Goal: Task Accomplishment & Management: Use online tool/utility

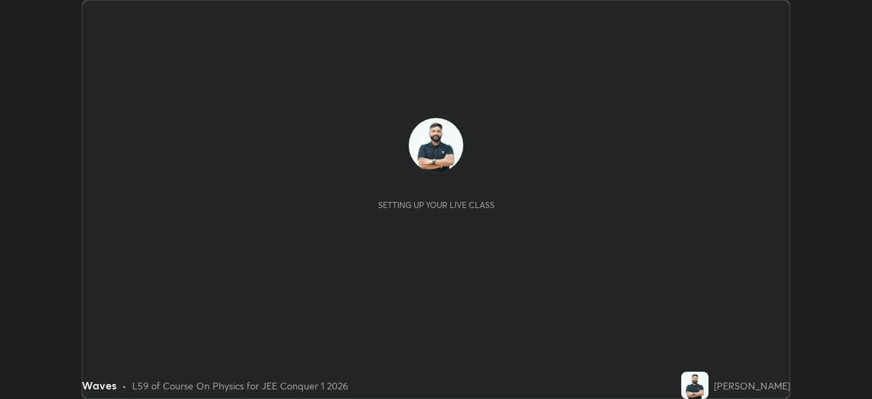
scroll to position [399, 871]
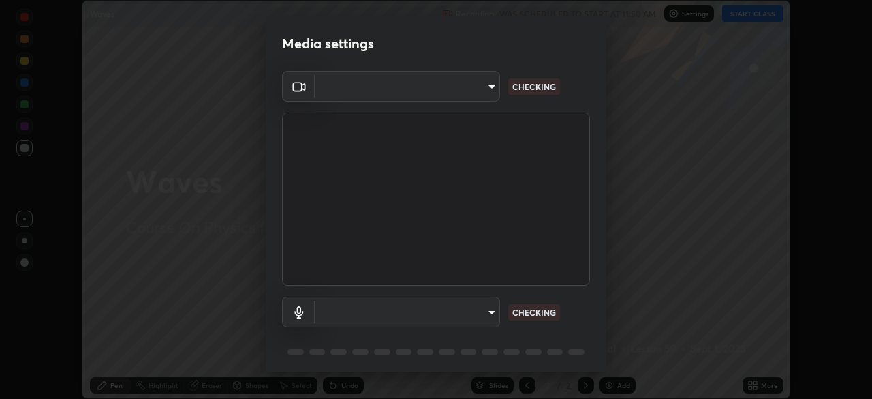
type input "30251ce0796c2ee0dc5d2d3dd8c2e2a63244bb54eceb0ee1850135d5fd661110"
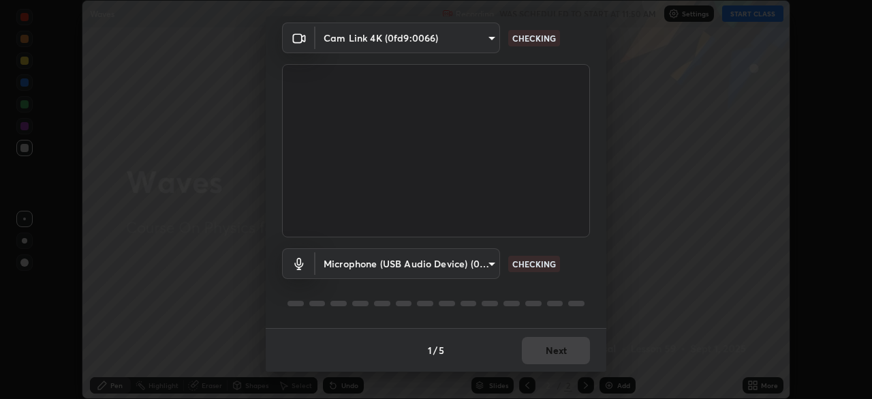
click at [481, 266] on body "Erase all Waves Recording WAS SCHEDULED TO START AT 11:50 AM Settings START CLA…" at bounding box center [436, 199] width 872 height 399
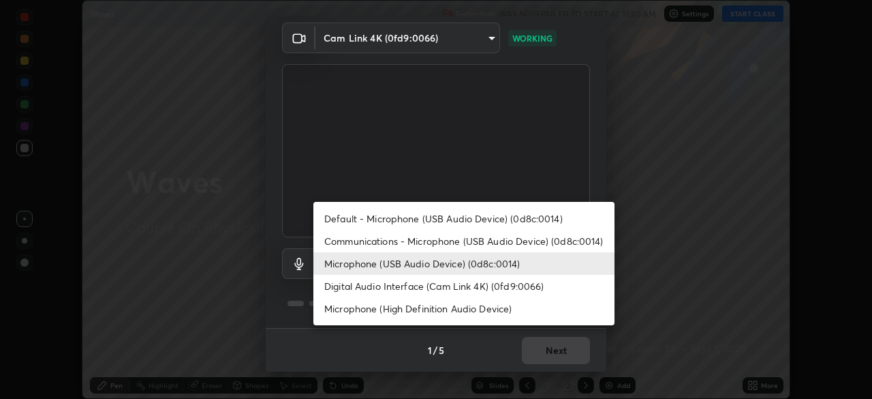
click at [466, 247] on li "Communications - Microphone (USB Audio Device) (0d8c:0014)" at bounding box center [463, 241] width 301 height 22
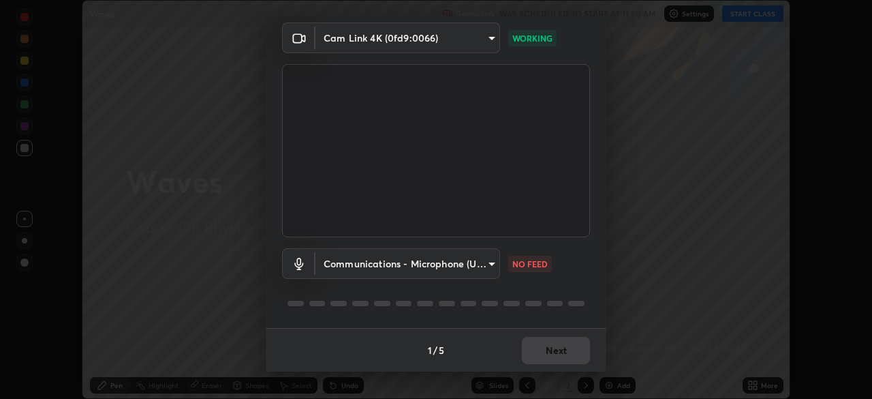
click at [459, 273] on body "Erase all Waves Recording WAS SCHEDULED TO START AT 11:50 AM Settings START CLA…" at bounding box center [436, 199] width 872 height 399
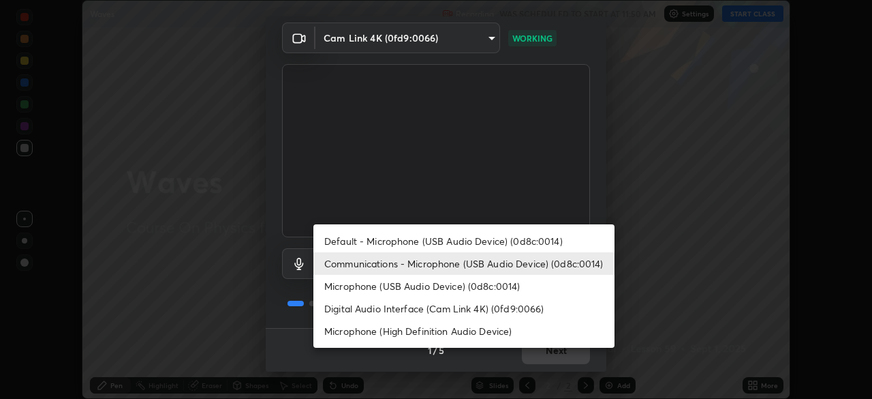
click at [452, 292] on li "Microphone (USB Audio Device) (0d8c:0014)" at bounding box center [463, 286] width 301 height 22
type input "124c78c221627933d2c50a39b91ddd266d1070ffba9e3ebedd1e58af8de33bc5"
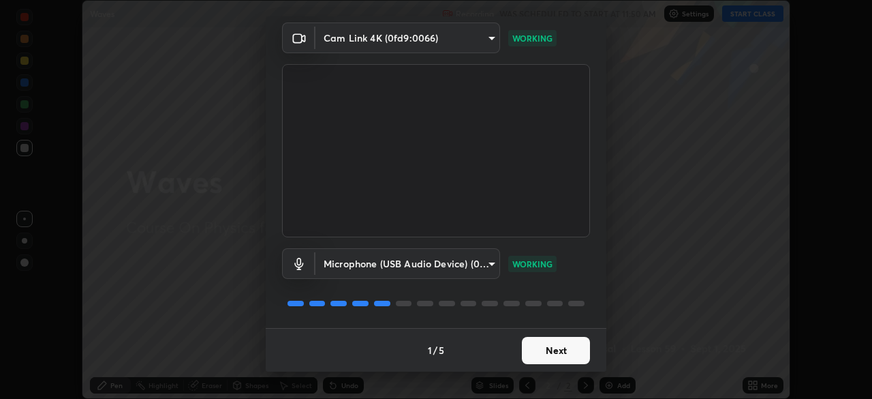
click at [559, 354] on button "Next" at bounding box center [556, 350] width 68 height 27
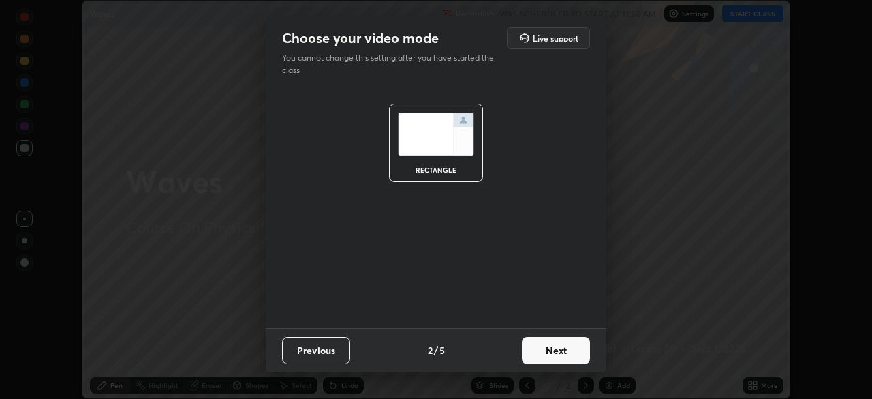
click at [559, 354] on button "Next" at bounding box center [556, 350] width 68 height 27
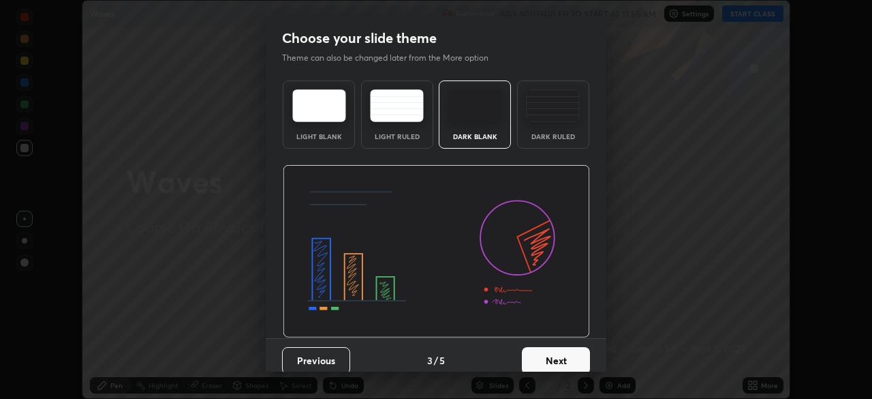
click at [563, 355] on button "Next" at bounding box center [556, 360] width 68 height 27
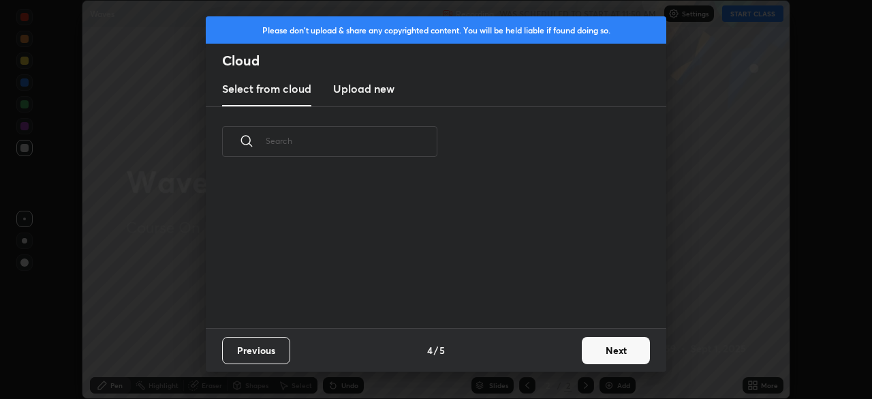
click at [570, 358] on div "Previous 4 / 5 Next" at bounding box center [436, 350] width 461 height 44
click at [584, 356] on button "Next" at bounding box center [616, 350] width 68 height 27
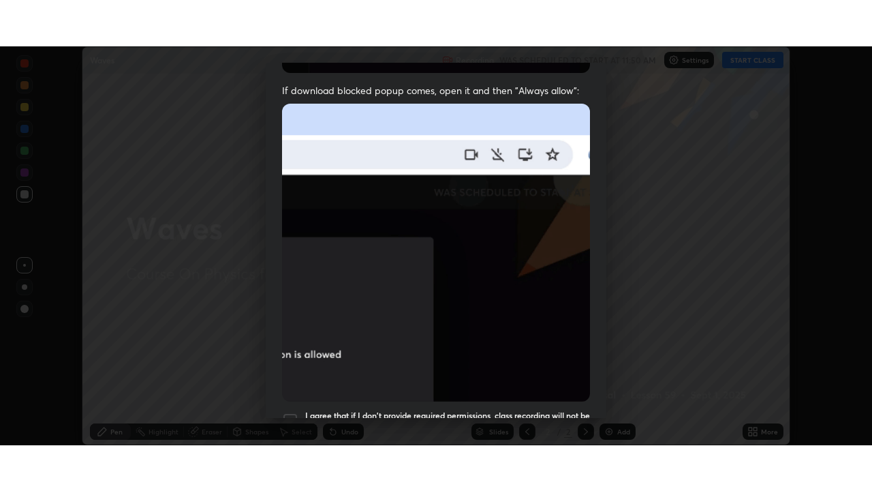
scroll to position [326, 0]
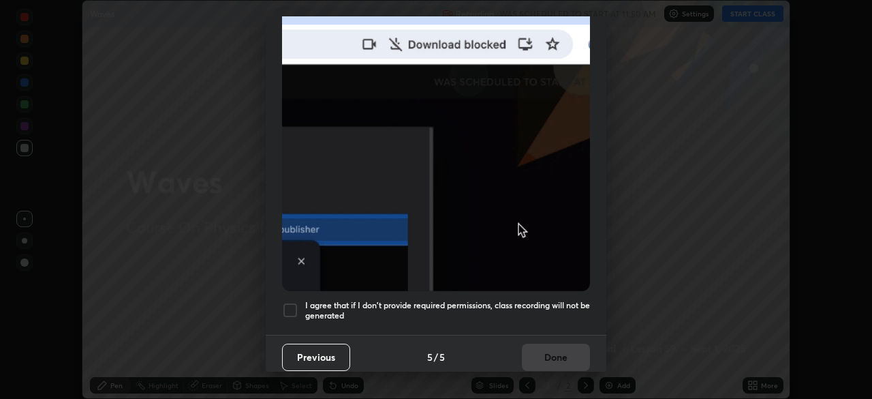
click at [549, 300] on h5 "I agree that if I don't provide required permissions, class recording will not …" at bounding box center [447, 310] width 285 height 21
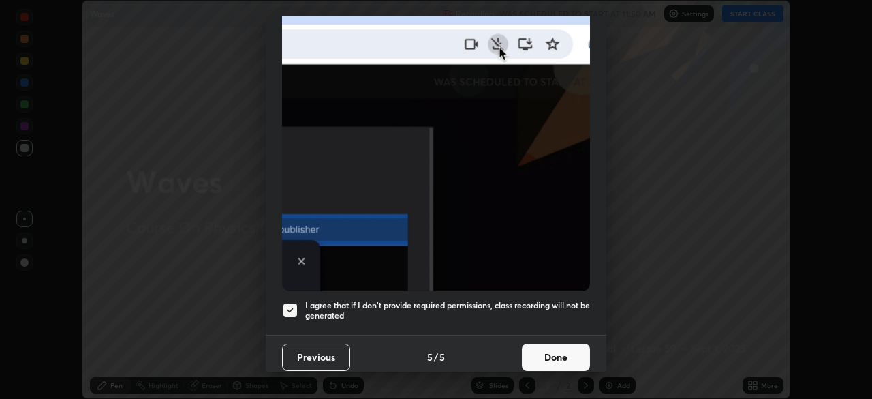
click at [551, 360] on button "Done" at bounding box center [556, 356] width 68 height 27
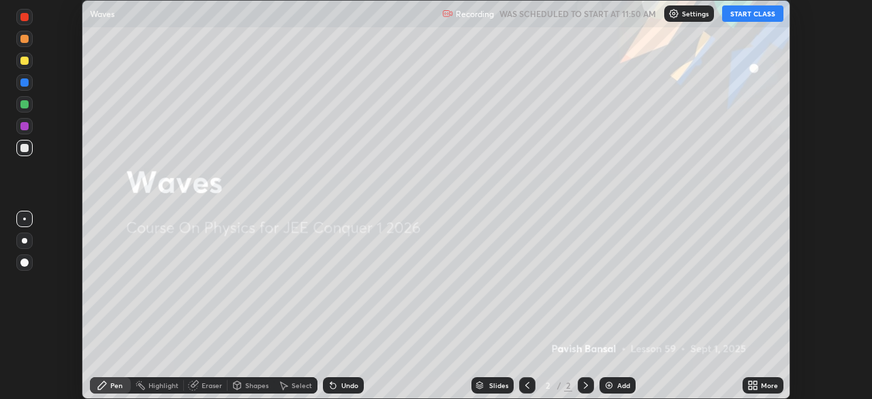
click at [750, 387] on icon at bounding box center [750, 387] width 3 height 3
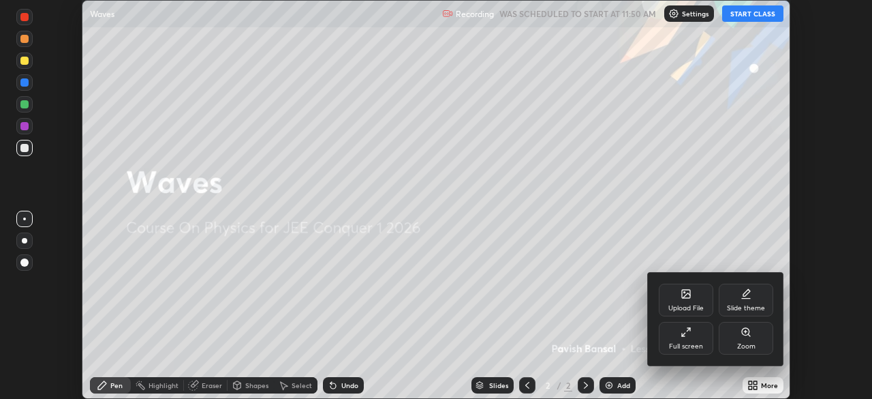
click at [689, 339] on div "Full screen" at bounding box center [686, 338] width 55 height 33
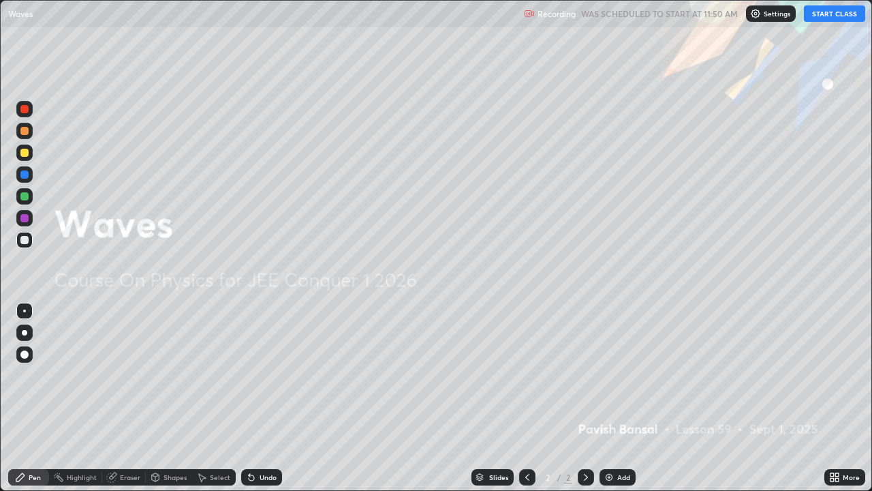
scroll to position [491, 872]
click at [819, 12] on button "START CLASS" at bounding box center [834, 13] width 61 height 16
click at [617, 398] on div "Add" at bounding box center [618, 477] width 36 height 16
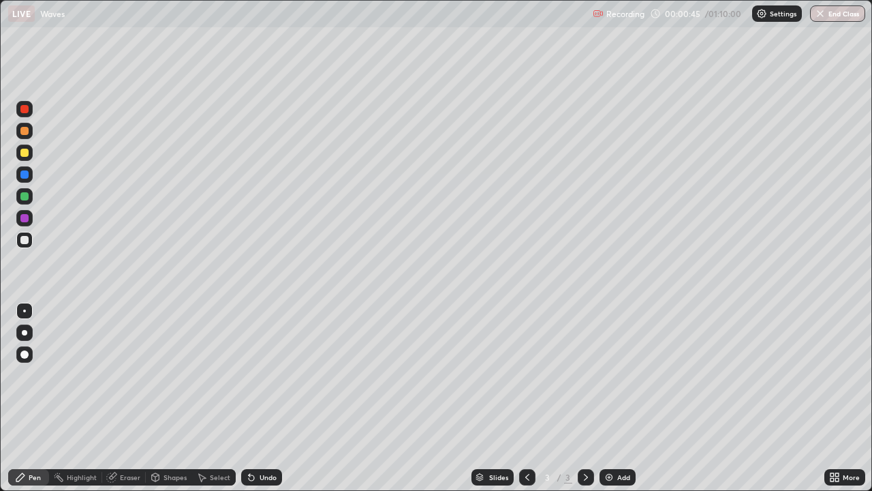
click at [27, 240] on div at bounding box center [24, 240] width 8 height 8
click at [27, 330] on div at bounding box center [24, 332] width 16 height 16
click at [266, 398] on div "Undo" at bounding box center [268, 477] width 17 height 7
click at [273, 398] on div "Undo" at bounding box center [268, 477] width 17 height 7
click at [270, 398] on div "Undo" at bounding box center [268, 477] width 17 height 7
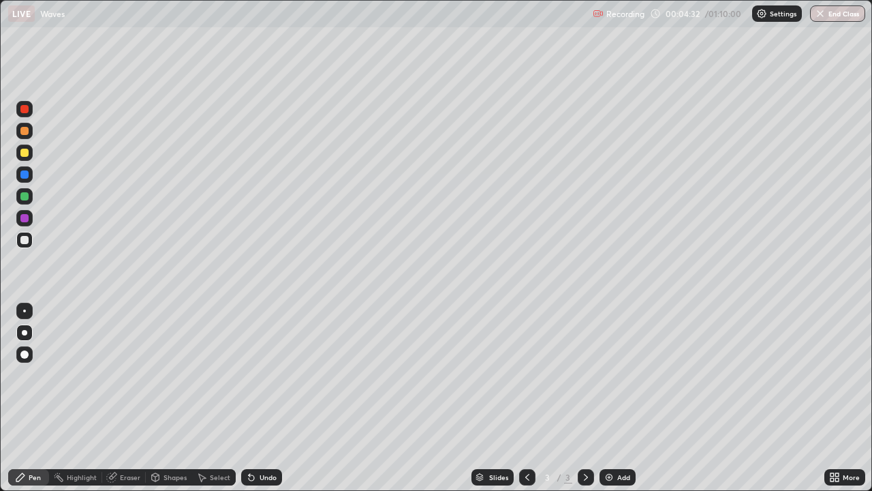
click at [270, 398] on div "Undo" at bounding box center [268, 477] width 17 height 7
click at [277, 398] on div "Undo" at bounding box center [261, 477] width 41 height 16
click at [279, 398] on div "Undo" at bounding box center [261, 477] width 41 height 16
click at [275, 398] on div "Undo" at bounding box center [261, 477] width 41 height 16
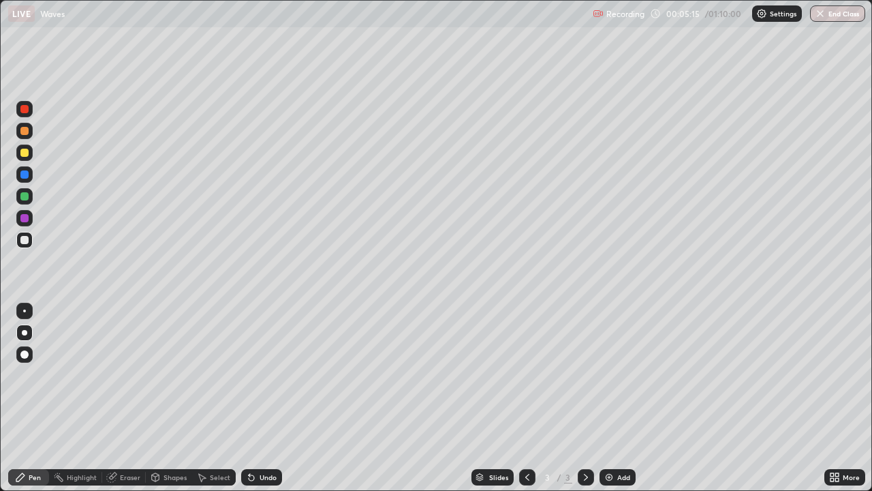
click at [277, 398] on div "Undo" at bounding box center [261, 477] width 41 height 16
click at [126, 398] on div "Eraser" at bounding box center [130, 477] width 20 height 7
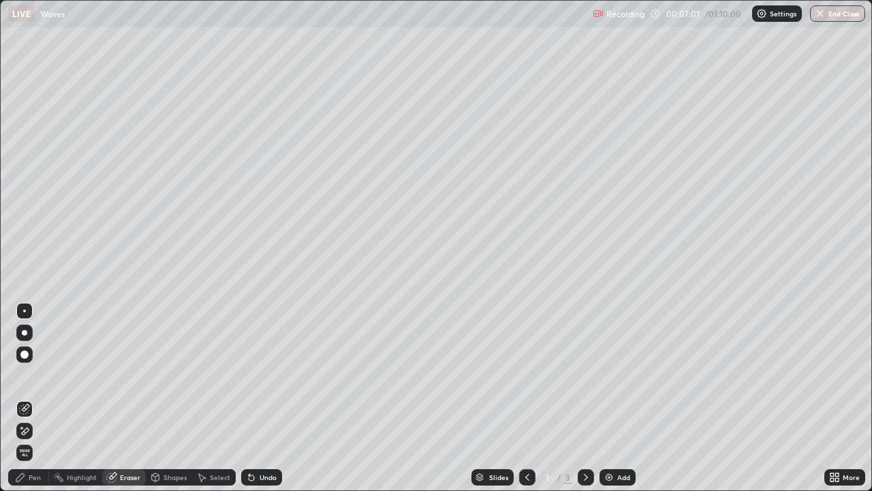
click at [33, 398] on div "Pen" at bounding box center [35, 477] width 12 height 7
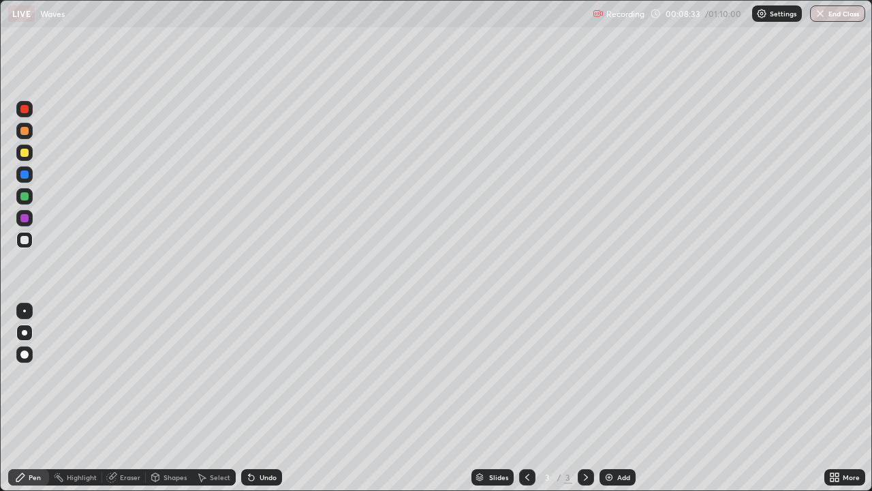
click at [613, 398] on div "Add" at bounding box center [618, 477] width 36 height 16
click at [27, 242] on div at bounding box center [24, 240] width 8 height 8
click at [127, 398] on div "Eraser" at bounding box center [124, 477] width 44 height 16
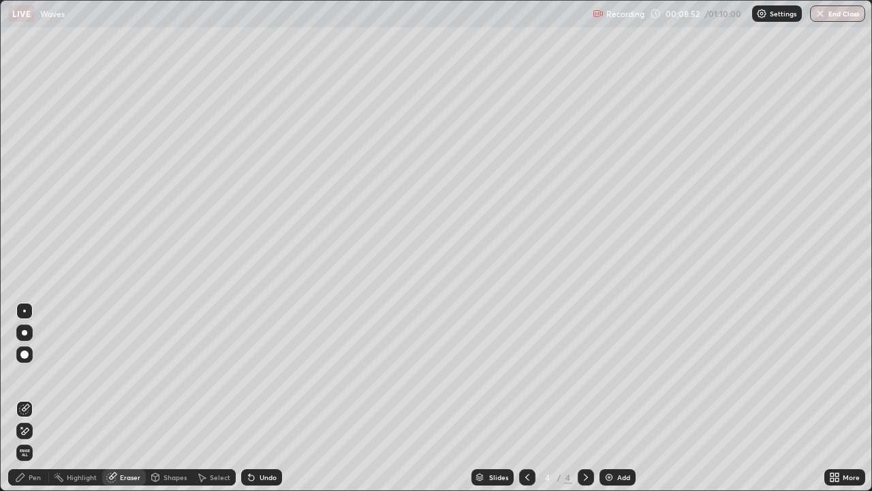
click at [35, 398] on div "Pen" at bounding box center [35, 477] width 12 height 7
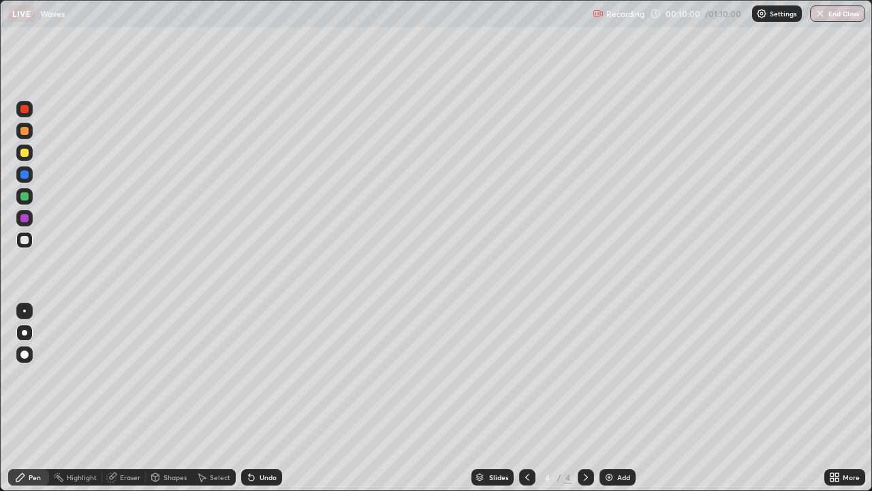
click at [27, 153] on div at bounding box center [24, 153] width 8 height 8
click at [267, 398] on div "Undo" at bounding box center [268, 477] width 17 height 7
click at [612, 398] on img at bounding box center [609, 476] width 11 height 11
click at [606, 398] on div "Add" at bounding box center [618, 477] width 36 height 16
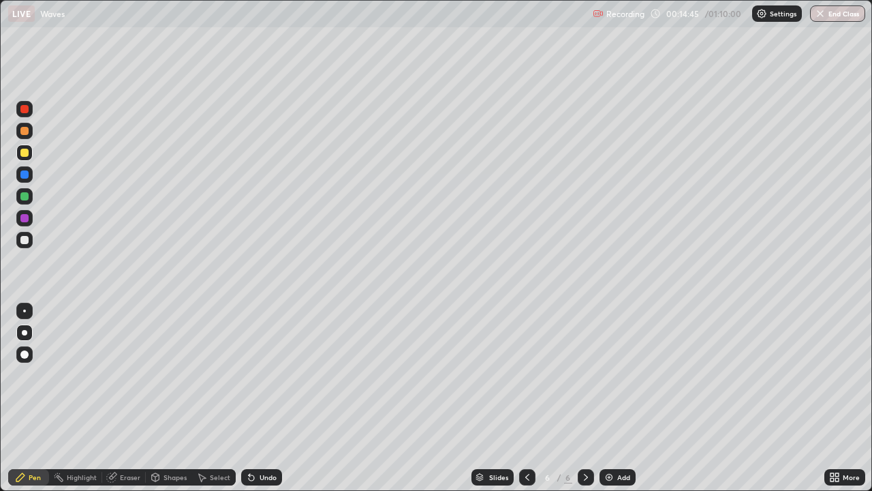
click at [31, 243] on div at bounding box center [24, 240] width 16 height 16
click at [28, 156] on div at bounding box center [24, 152] width 16 height 16
click at [24, 241] on div at bounding box center [24, 240] width 8 height 8
click at [606, 398] on img at bounding box center [609, 476] width 11 height 11
click at [28, 152] on div at bounding box center [24, 153] width 8 height 8
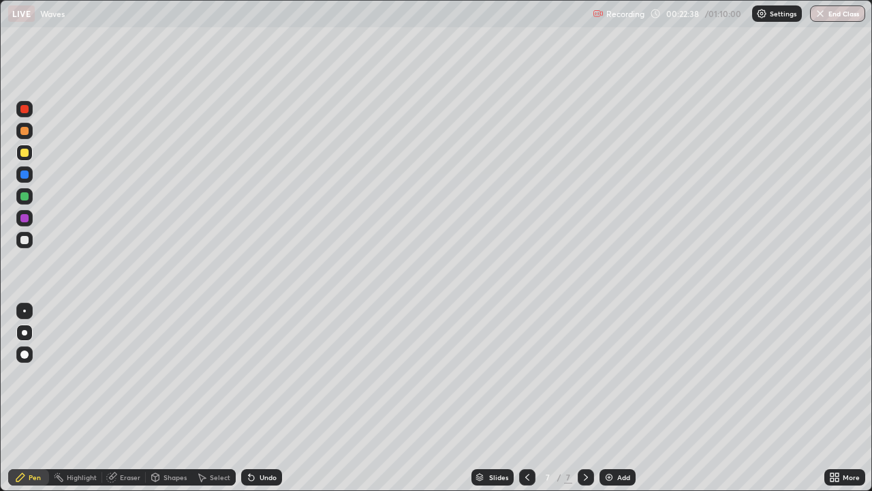
click at [25, 245] on div at bounding box center [24, 240] width 16 height 16
click at [263, 398] on div "Undo" at bounding box center [268, 477] width 17 height 7
click at [261, 398] on div "Undo" at bounding box center [268, 477] width 17 height 7
click at [610, 398] on img at bounding box center [609, 476] width 11 height 11
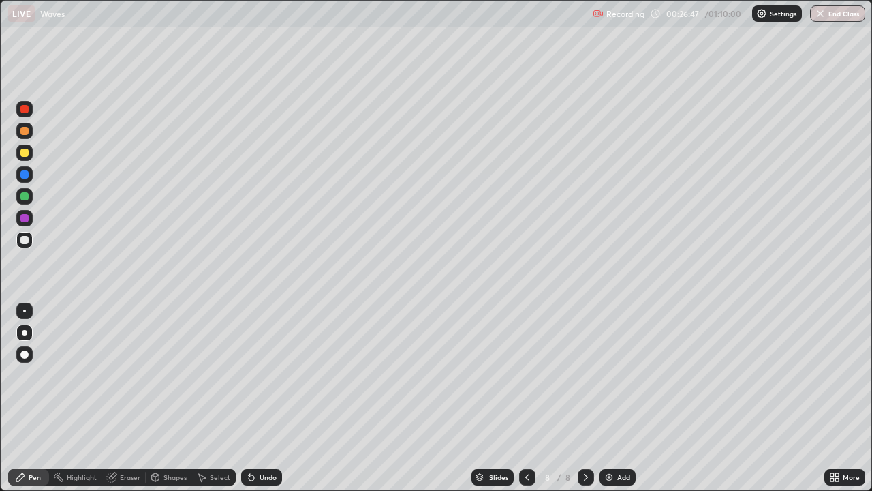
click at [27, 243] on div at bounding box center [24, 240] width 8 height 8
click at [268, 398] on div "Undo" at bounding box center [268, 477] width 17 height 7
click at [277, 398] on div "Undo" at bounding box center [261, 477] width 41 height 16
click at [260, 398] on div "Undo" at bounding box center [268, 477] width 17 height 7
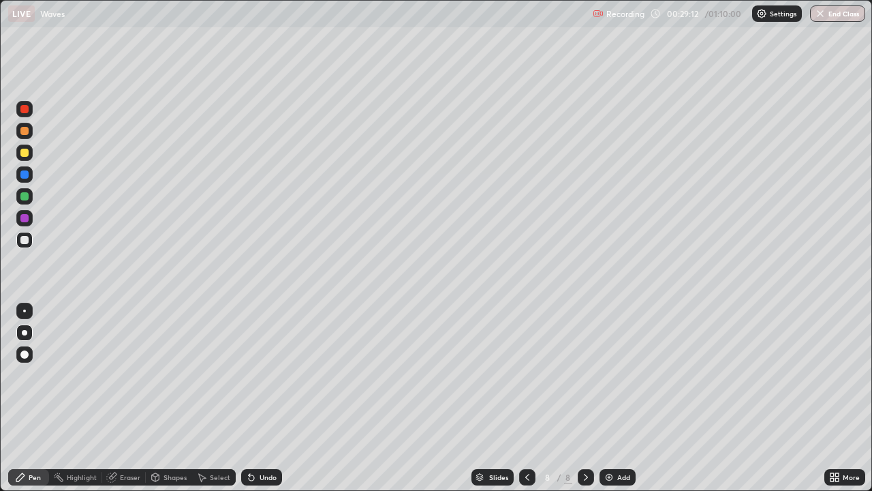
click at [29, 218] on div at bounding box center [24, 218] width 16 height 16
click at [275, 398] on div "Undo" at bounding box center [261, 477] width 41 height 16
click at [271, 398] on div "Undo" at bounding box center [268, 477] width 17 height 7
click at [610, 398] on img at bounding box center [609, 476] width 11 height 11
click at [25, 241] on div at bounding box center [24, 240] width 8 height 8
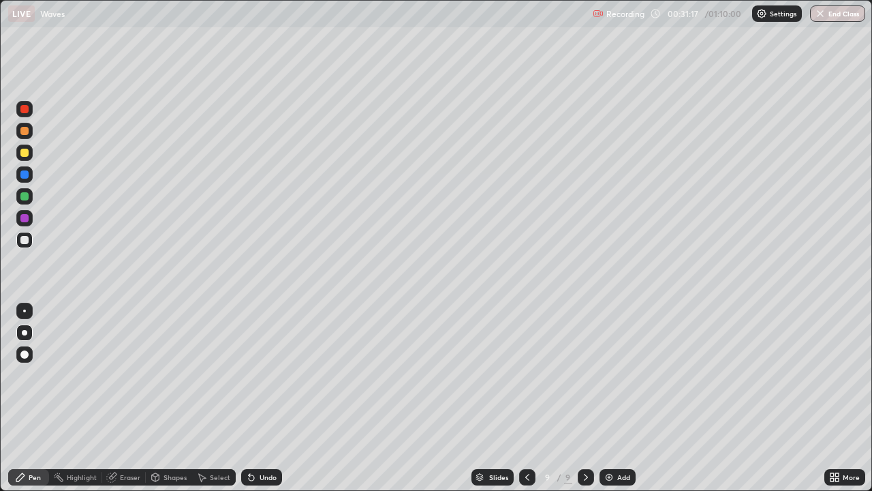
click at [25, 153] on div at bounding box center [24, 153] width 8 height 8
click at [263, 398] on div "Undo" at bounding box center [268, 477] width 17 height 7
click at [24, 131] on div at bounding box center [24, 131] width 8 height 8
click at [24, 133] on div at bounding box center [24, 131] width 8 height 8
click at [25, 175] on div at bounding box center [24, 174] width 8 height 8
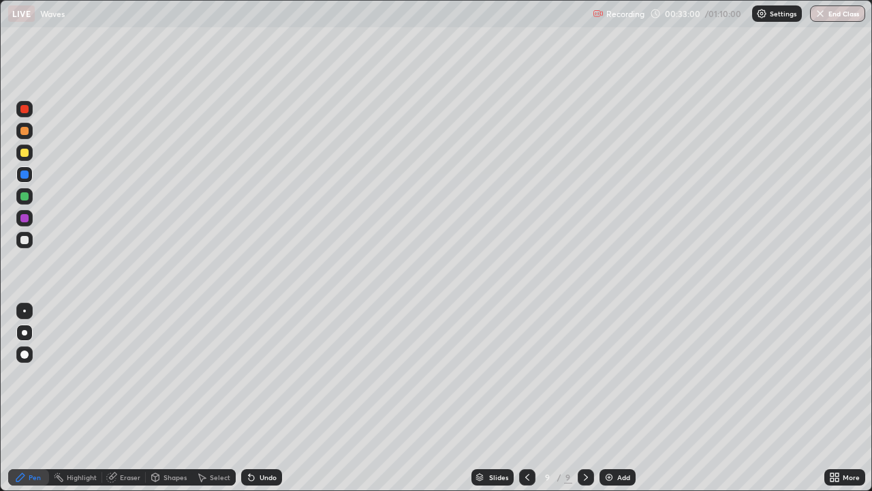
click at [24, 153] on div at bounding box center [24, 153] width 8 height 8
click at [22, 196] on div at bounding box center [24, 196] width 8 height 8
click at [24, 196] on div at bounding box center [24, 196] width 8 height 8
click at [23, 238] on div at bounding box center [24, 240] width 8 height 8
click at [25, 217] on div at bounding box center [24, 218] width 8 height 8
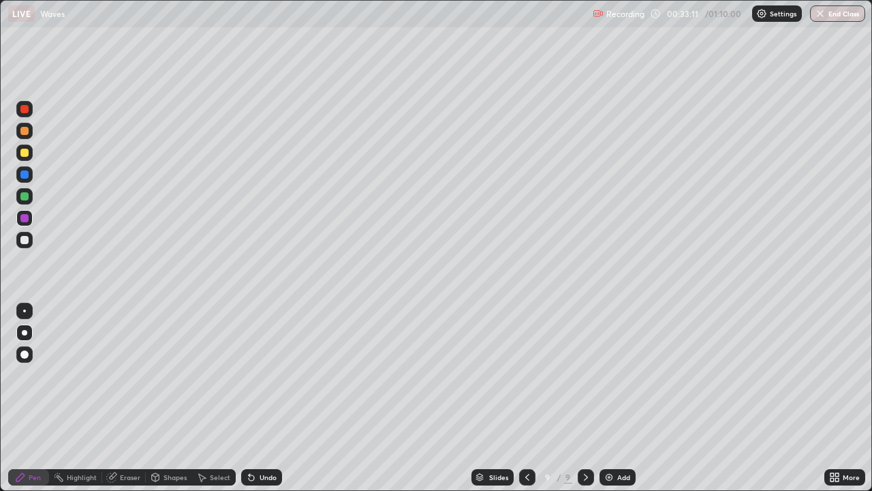
click at [25, 240] on div at bounding box center [24, 240] width 8 height 8
click at [22, 219] on div at bounding box center [24, 218] width 8 height 8
click at [249, 398] on icon at bounding box center [251, 477] width 5 height 5
click at [28, 202] on div at bounding box center [24, 196] width 16 height 16
click at [22, 238] on div at bounding box center [24, 240] width 8 height 8
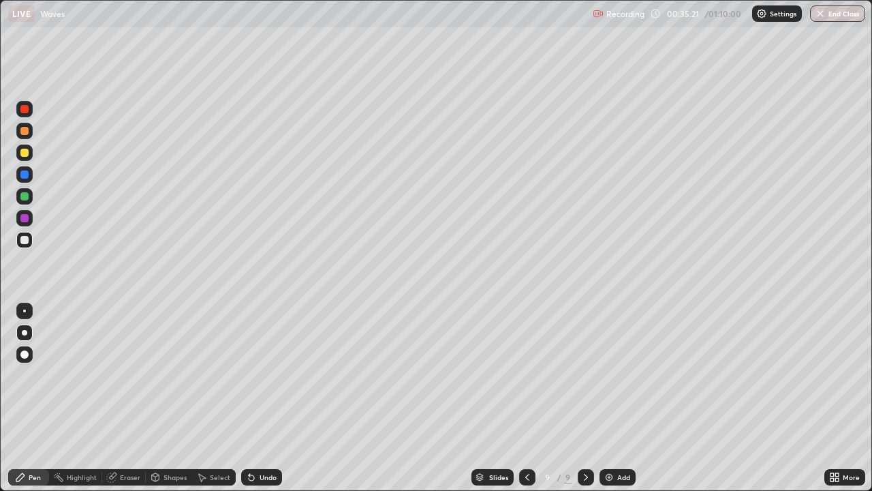
click at [22, 154] on div at bounding box center [24, 153] width 8 height 8
click at [527, 398] on icon at bounding box center [527, 476] width 11 height 11
click at [584, 398] on div at bounding box center [586, 477] width 16 height 16
click at [585, 398] on icon at bounding box center [585, 476] width 11 height 11
click at [622, 398] on div "Add" at bounding box center [623, 477] width 13 height 7
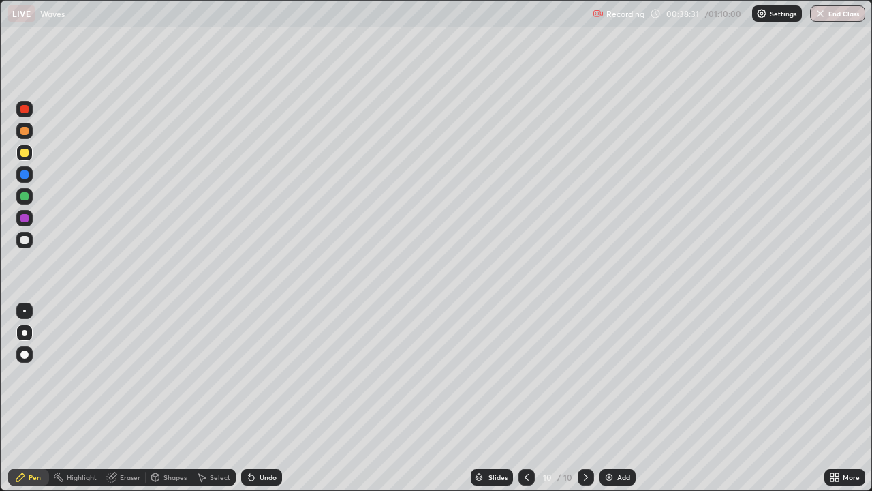
click at [25, 242] on div at bounding box center [24, 240] width 8 height 8
click at [259, 398] on div "Undo" at bounding box center [261, 477] width 41 height 16
click at [525, 398] on icon at bounding box center [526, 476] width 11 height 11
click at [585, 398] on icon at bounding box center [585, 476] width 11 height 11
click at [280, 398] on div "Undo" at bounding box center [261, 477] width 41 height 16
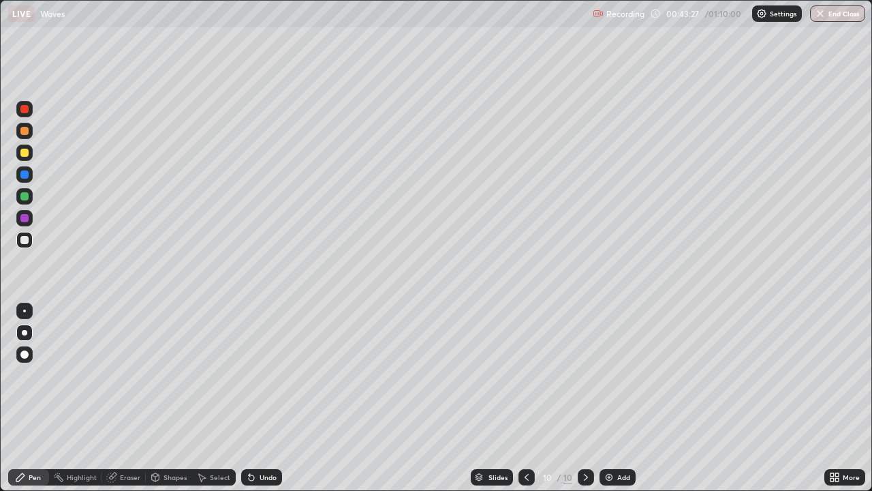
click at [279, 398] on div "Undo" at bounding box center [261, 477] width 41 height 16
click at [274, 398] on div "Undo" at bounding box center [268, 477] width 17 height 7
click at [23, 155] on div at bounding box center [24, 153] width 8 height 8
click at [277, 398] on div "Undo" at bounding box center [261, 477] width 41 height 16
click at [274, 398] on div "Undo" at bounding box center [261, 477] width 41 height 16
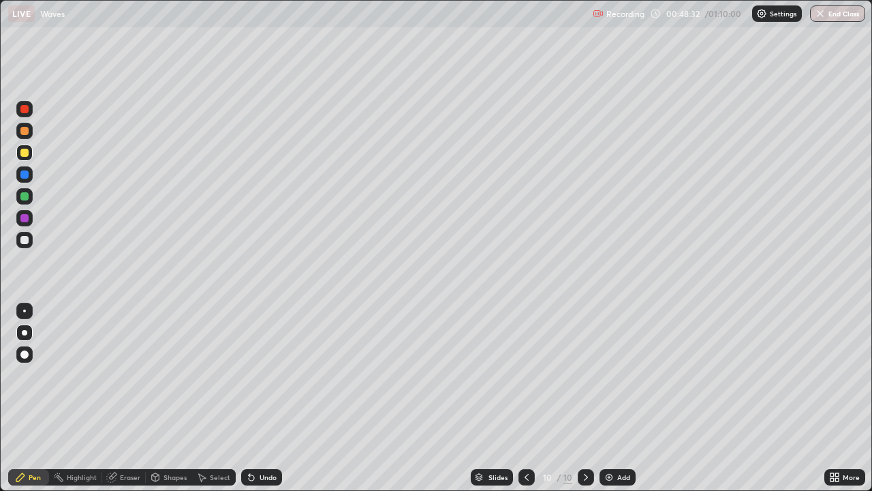
click at [273, 398] on div "Undo" at bounding box center [261, 477] width 41 height 16
click at [277, 398] on div "Undo" at bounding box center [261, 477] width 41 height 16
click at [129, 398] on div "Eraser" at bounding box center [130, 477] width 20 height 7
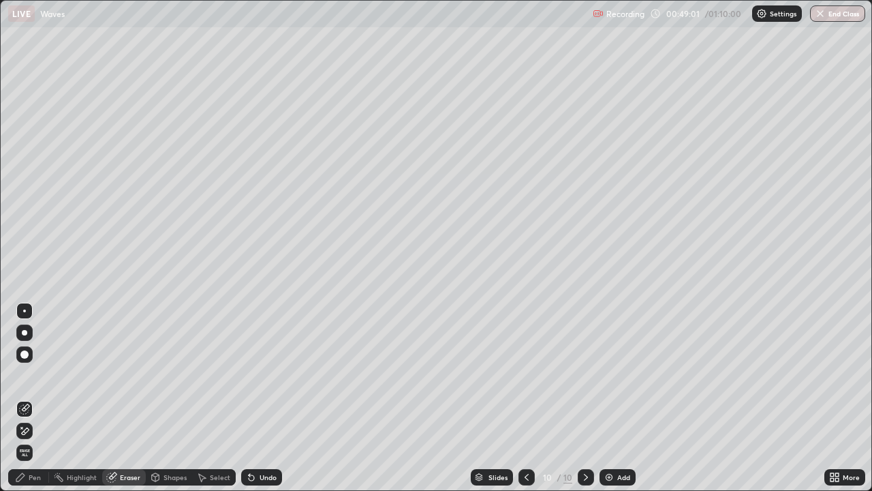
click at [40, 398] on div "Pen" at bounding box center [35, 477] width 12 height 7
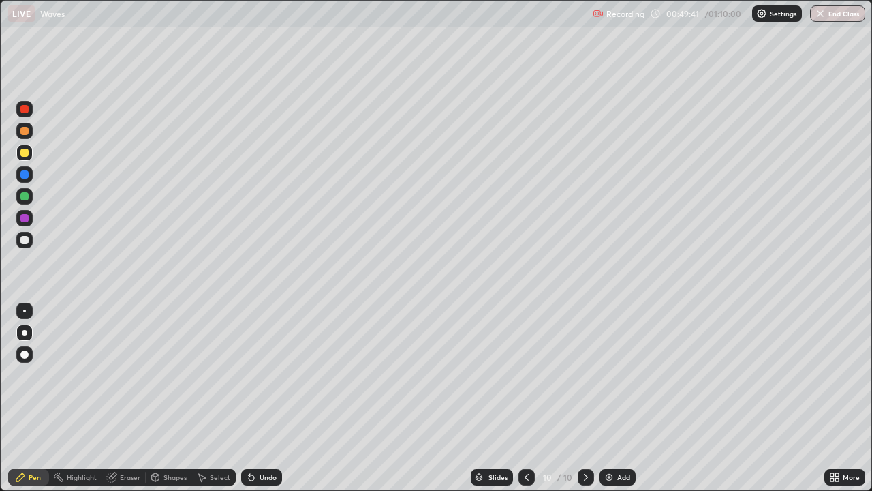
click at [608, 398] on img at bounding box center [609, 476] width 11 height 11
click at [27, 241] on div at bounding box center [24, 240] width 8 height 8
click at [531, 398] on div at bounding box center [527, 477] width 16 height 16
click at [526, 398] on icon at bounding box center [527, 476] width 11 height 11
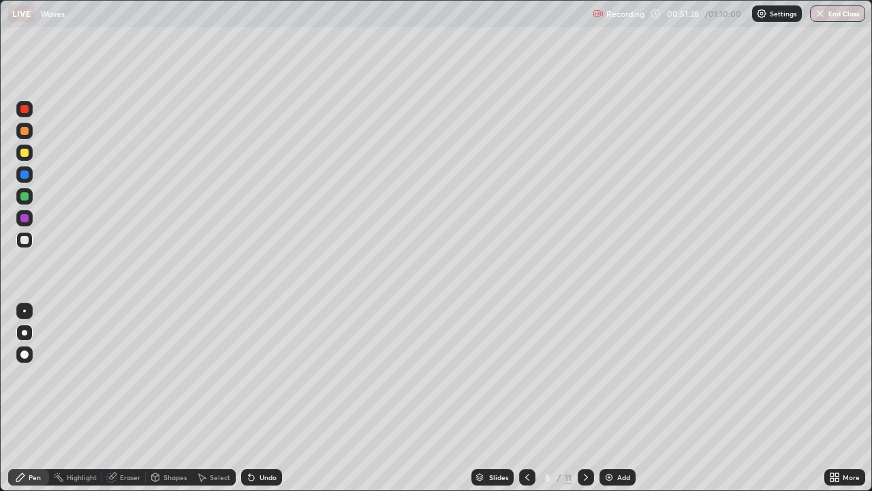
click at [534, 398] on div at bounding box center [527, 477] width 16 height 16
click at [542, 398] on div "7" at bounding box center [548, 477] width 14 height 8
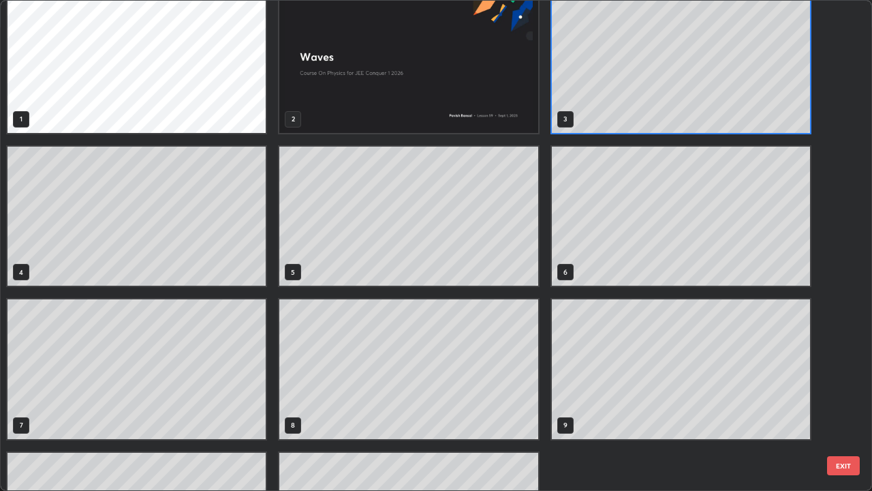
scroll to position [0, 0]
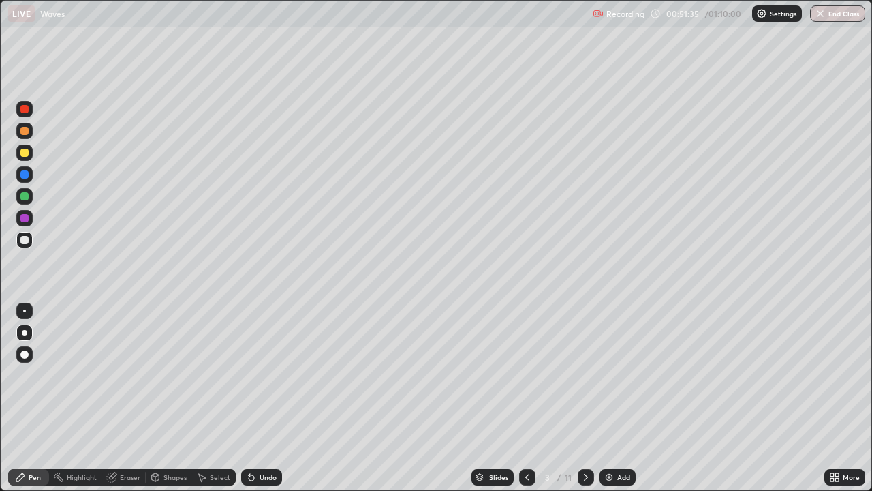
click at [585, 398] on icon at bounding box center [585, 476] width 11 height 11
click at [585, 398] on div at bounding box center [586, 477] width 16 height 16
click at [526, 398] on icon at bounding box center [527, 476] width 11 height 11
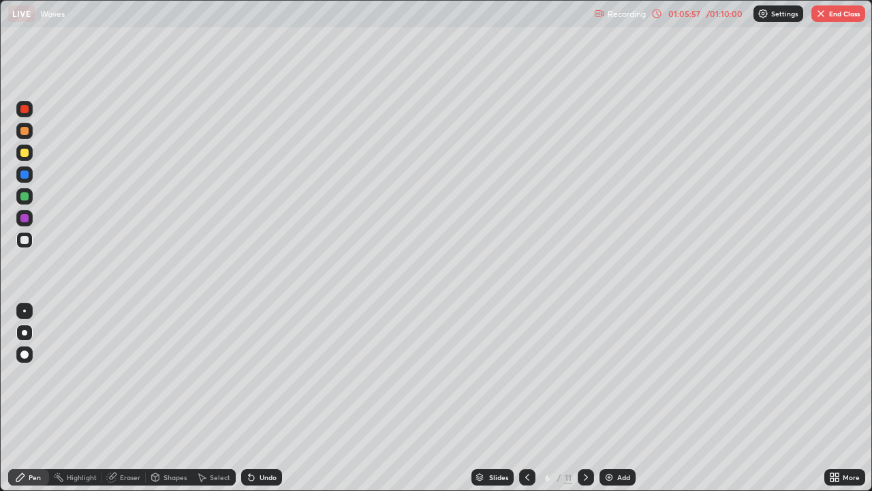
click at [854, 10] on button "End Class" at bounding box center [838, 13] width 54 height 16
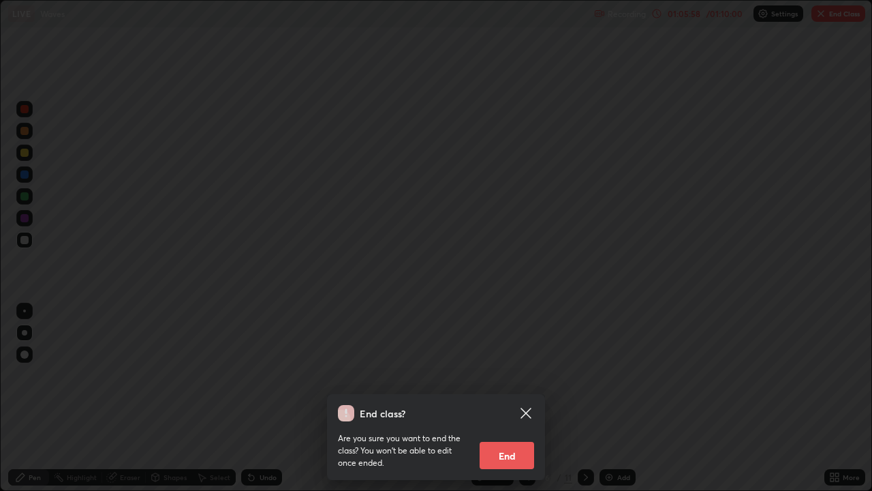
click at [523, 398] on button "End" at bounding box center [507, 454] width 55 height 27
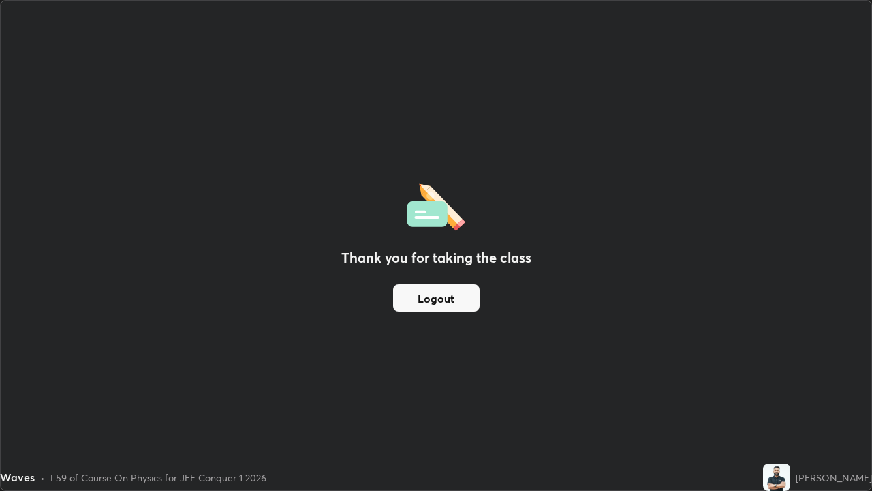
click at [469, 301] on button "Logout" at bounding box center [436, 297] width 87 height 27
